Goal: Contribute content: Contribute content

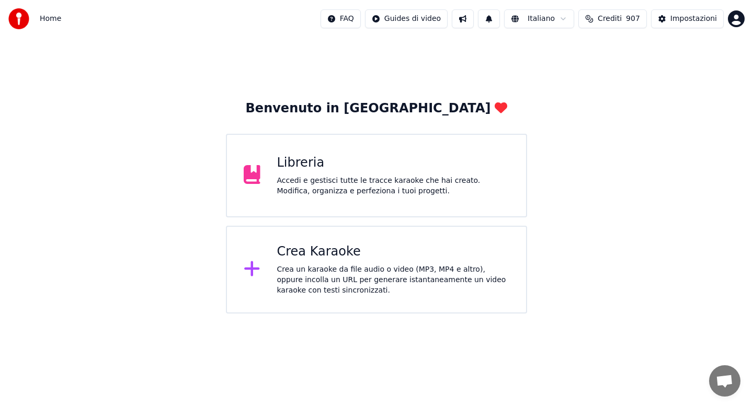
click at [336, 181] on div "Accedi e gestisci tutte le tracce karaoke che hai creato. Modifica, organizza e…" at bounding box center [393, 186] width 233 height 21
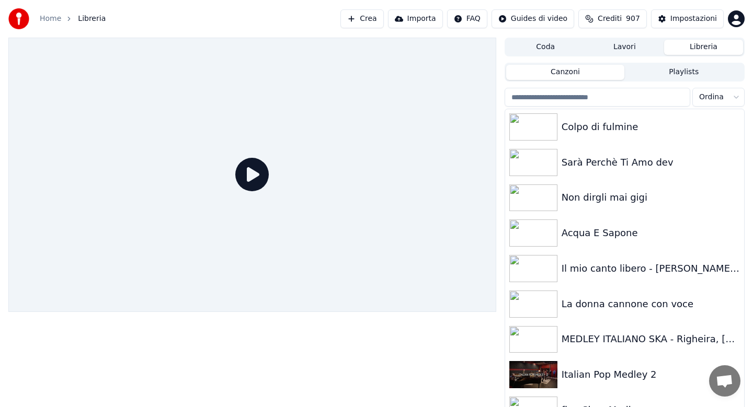
click at [583, 101] on input "search" at bounding box center [597, 97] width 186 height 19
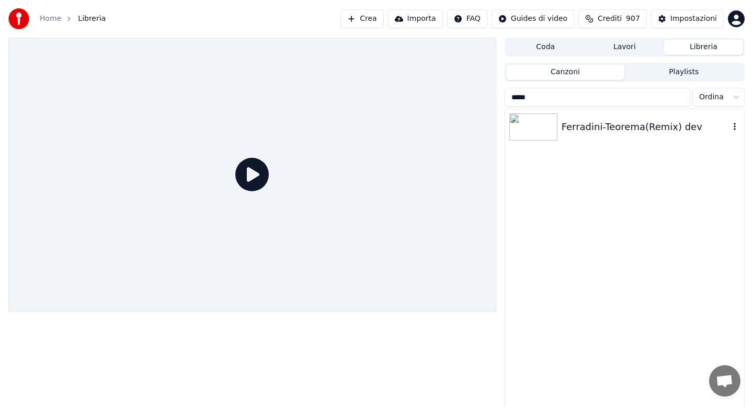
type input "*****"
click at [621, 135] on div "Ferradini-Teorema(Remix) dev" at bounding box center [624, 127] width 239 height 36
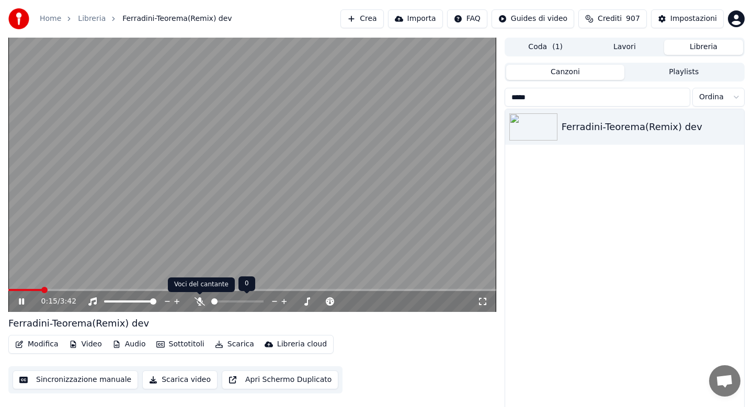
click at [199, 305] on icon at bounding box center [199, 301] width 10 height 8
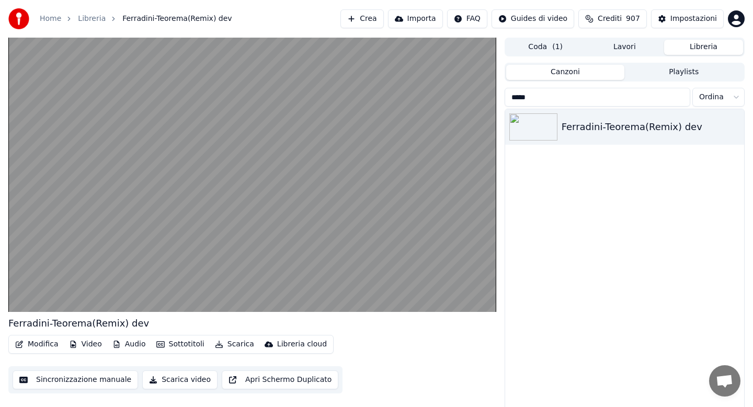
click at [233, 347] on button "Scarica" at bounding box center [235, 344] width 48 height 15
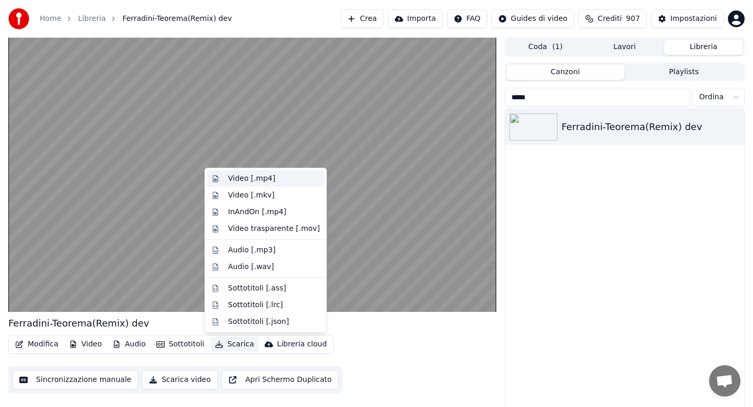
click at [240, 181] on div "Video [.mp4]" at bounding box center [251, 179] width 47 height 10
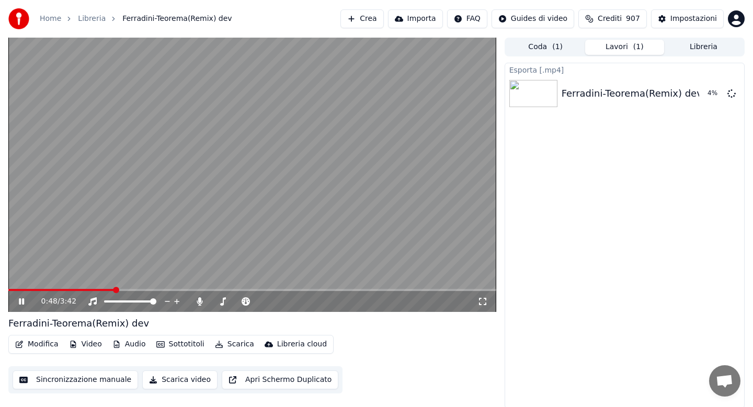
click at [146, 289] on span at bounding box center [252, 290] width 488 height 2
click at [190, 289] on span at bounding box center [252, 290] width 488 height 2
click at [220, 289] on span at bounding box center [252, 290] width 488 height 2
click at [201, 302] on icon at bounding box center [199, 301] width 10 height 8
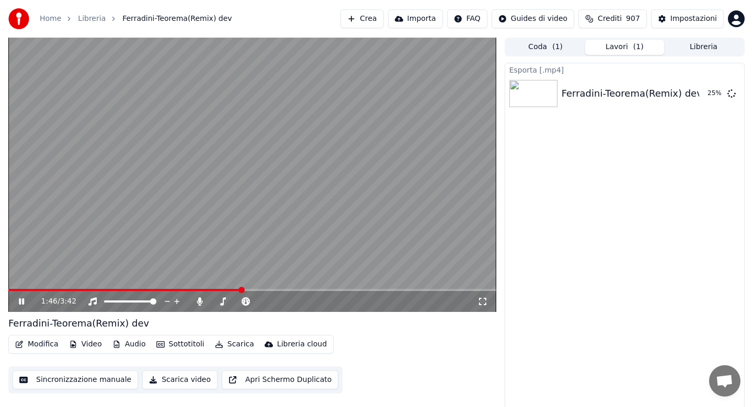
click at [107, 290] on span at bounding box center [124, 290] width 233 height 2
click at [206, 290] on span at bounding box center [252, 290] width 488 height 2
click at [269, 289] on span at bounding box center [252, 290] width 488 height 2
click at [201, 302] on icon at bounding box center [199, 301] width 10 height 8
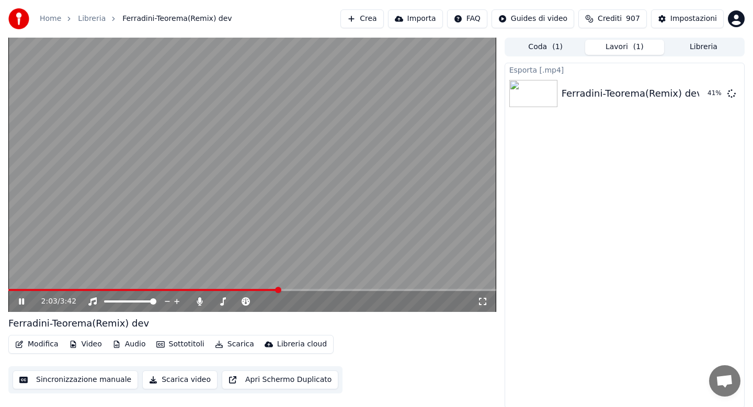
click at [14, 289] on span at bounding box center [143, 290] width 270 height 2
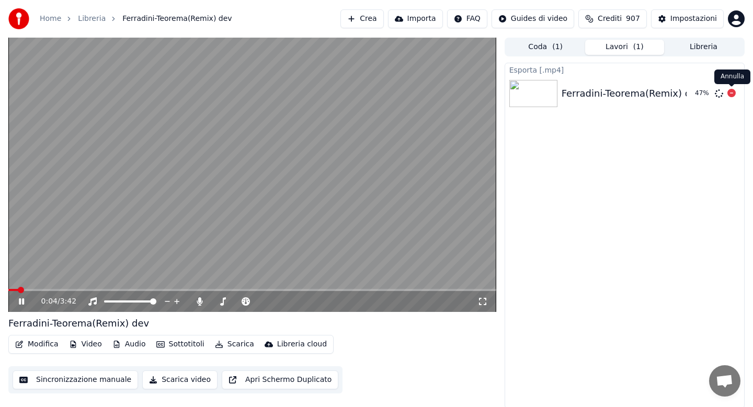
click at [732, 94] on icon at bounding box center [731, 93] width 8 height 8
click at [23, 302] on icon at bounding box center [21, 301] width 5 height 6
click at [691, 47] on button "Libreria" at bounding box center [703, 47] width 79 height 15
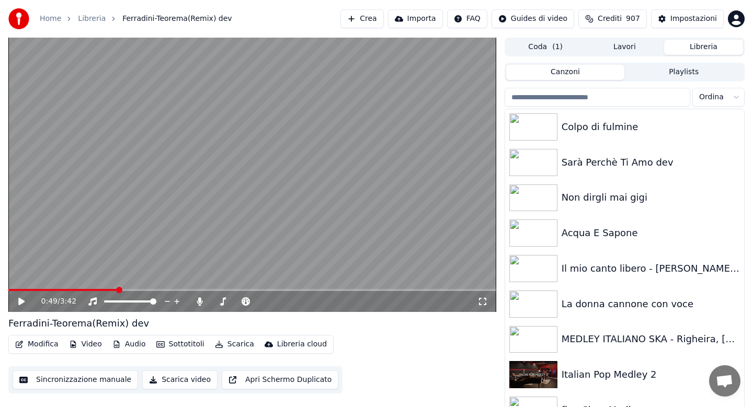
click at [575, 101] on input "search" at bounding box center [597, 97] width 186 height 19
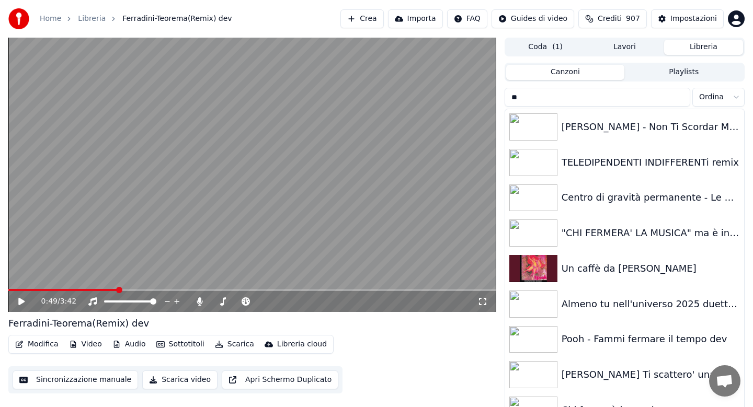
type input "*"
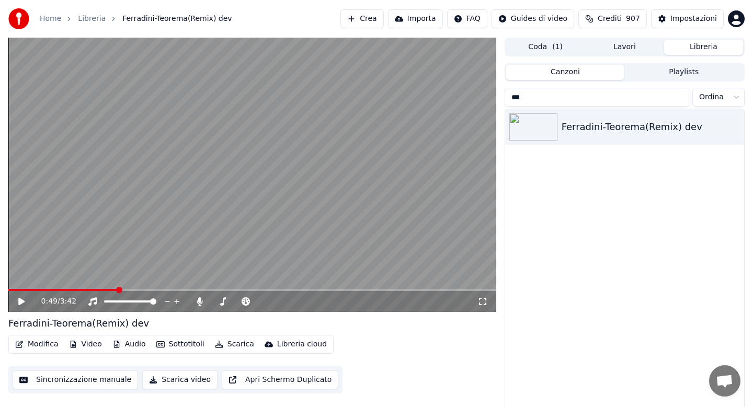
type input "***"
click at [52, 17] on link "Home" at bounding box center [50, 19] width 21 height 10
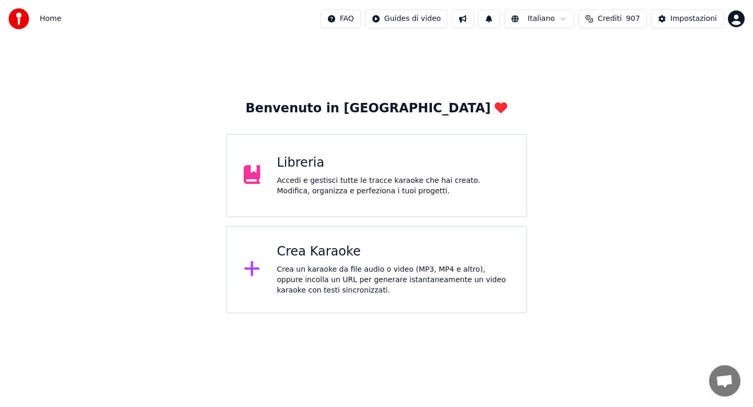
click at [321, 262] on div "Crea Karaoke Crea un karaoke da file audio o video (MP3, MP4 e altro), oppure i…" at bounding box center [393, 270] width 233 height 52
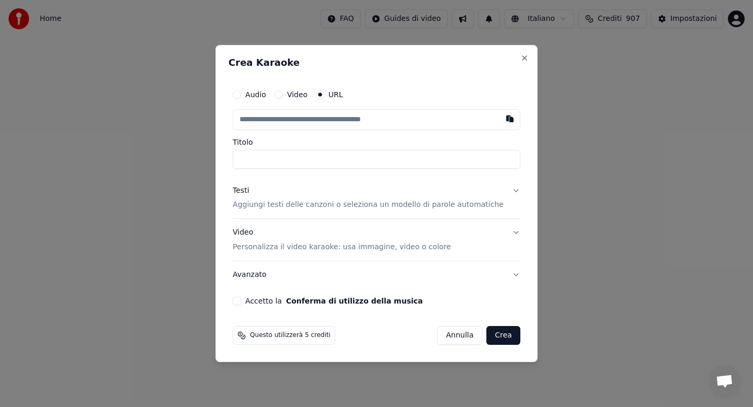
click at [241, 96] on button "Audio" at bounding box center [237, 94] width 8 height 8
click at [280, 120] on div "Scegli un file" at bounding box center [265, 119] width 64 height 19
click at [270, 121] on div "Scegli un file" at bounding box center [265, 119] width 64 height 19
click at [283, 95] on button "Video" at bounding box center [278, 94] width 8 height 8
click at [292, 123] on div "Scegli un file" at bounding box center [265, 119] width 64 height 19
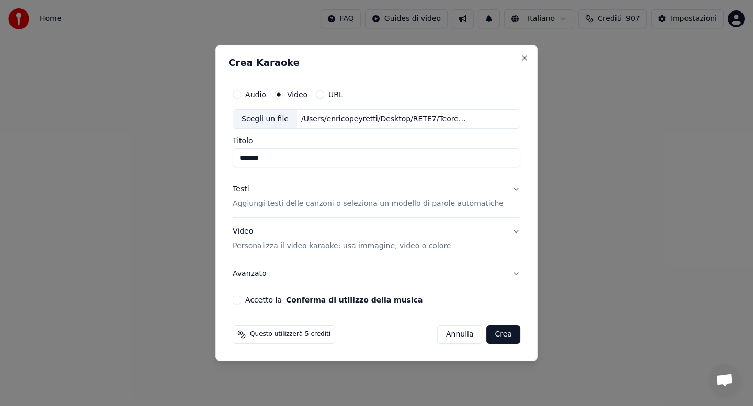
type input "*******"
click at [505, 190] on button "Testi Aggiungi testi delle canzoni o seleziona un modello di parole automatiche" at bounding box center [376, 197] width 287 height 42
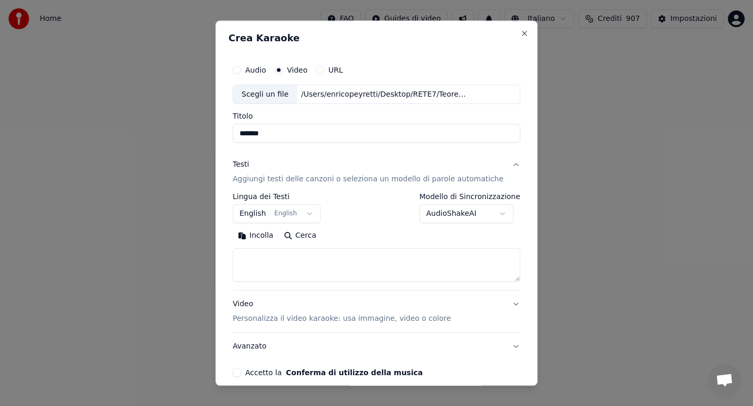
click at [275, 234] on button "Incolla" at bounding box center [256, 236] width 46 height 17
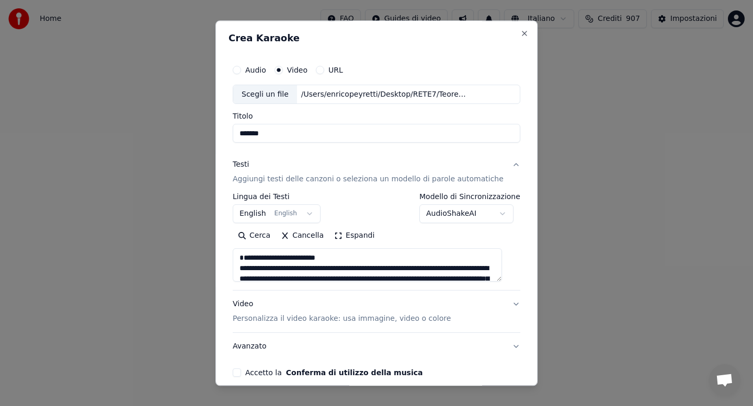
click at [342, 269] on textarea at bounding box center [367, 265] width 269 height 33
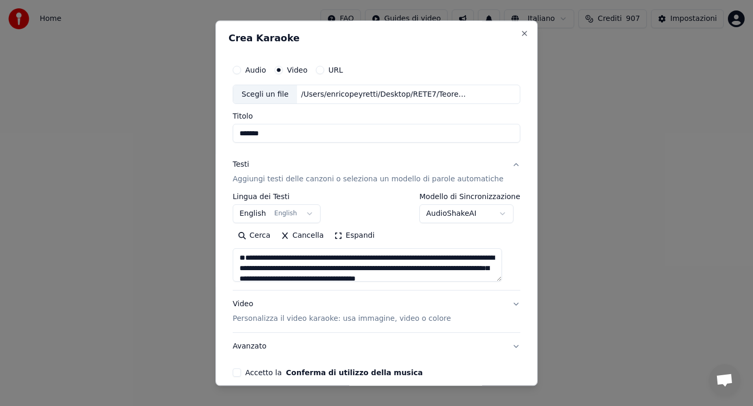
type textarea "**********"
click at [241, 373] on button "Accetto la Conferma di utilizzo della musica" at bounding box center [237, 373] width 8 height 8
click at [439, 360] on button "Avanzato" at bounding box center [376, 346] width 287 height 27
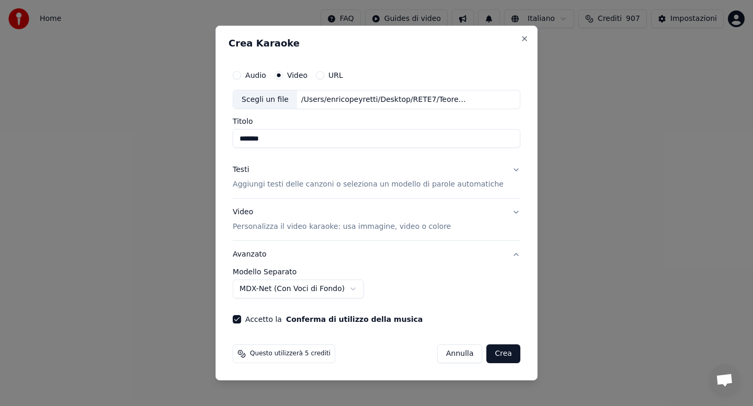
click at [493, 355] on button "Crea" at bounding box center [503, 353] width 33 height 19
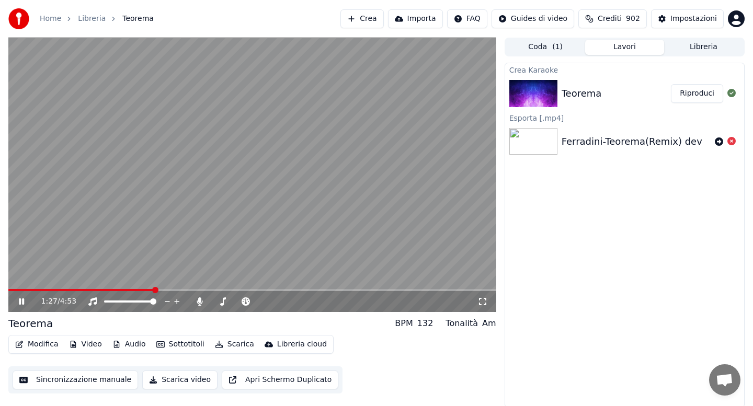
click at [229, 345] on button "Scarica" at bounding box center [235, 344] width 48 height 15
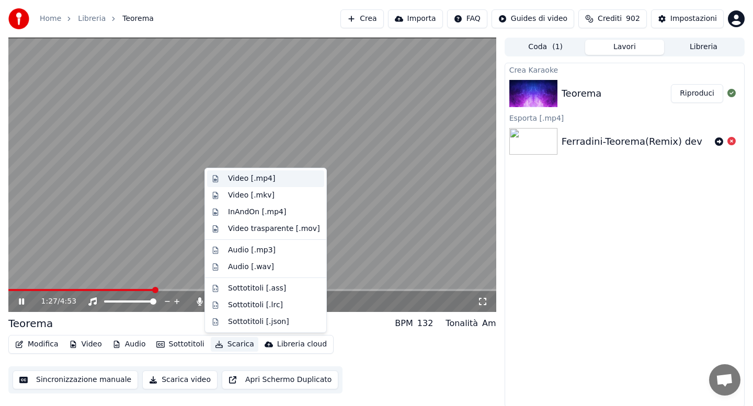
click at [243, 181] on div "Video [.mp4]" at bounding box center [251, 179] width 47 height 10
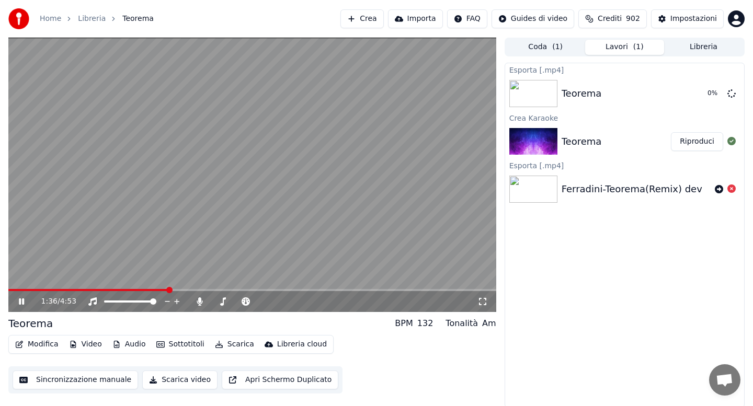
click at [21, 300] on icon at bounding box center [29, 301] width 25 height 8
click at [114, 289] on span at bounding box center [88, 290] width 160 height 2
click at [18, 301] on icon at bounding box center [29, 301] width 25 height 8
click at [25, 301] on icon at bounding box center [29, 301] width 25 height 8
click at [695, 99] on button "Mostra" at bounding box center [701, 93] width 43 height 19
